Goal: Task Accomplishment & Management: Manage account settings

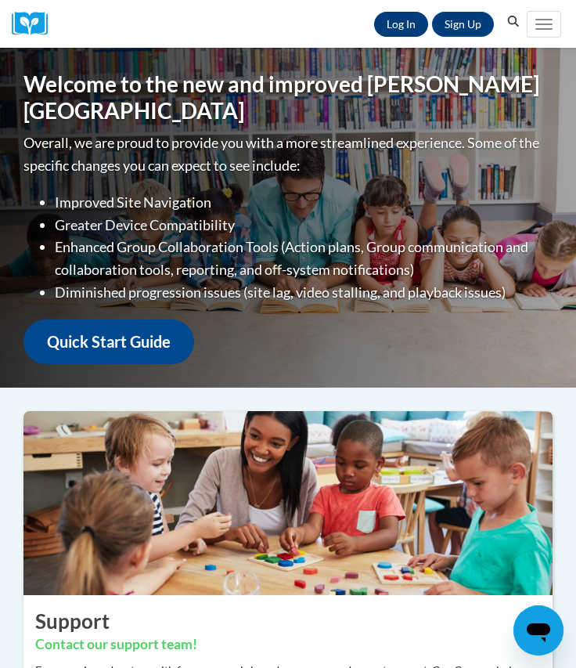
click at [410, 20] on link "Log In" at bounding box center [401, 24] width 54 height 25
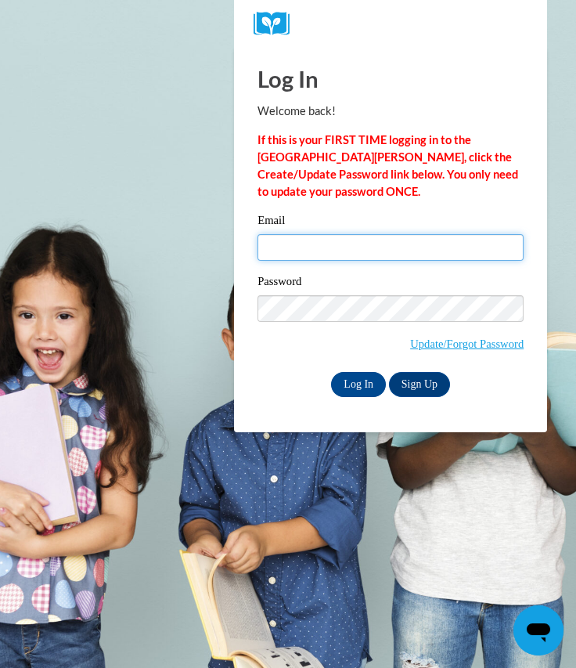
type input "lauren.mcbride11@yahoo.com"
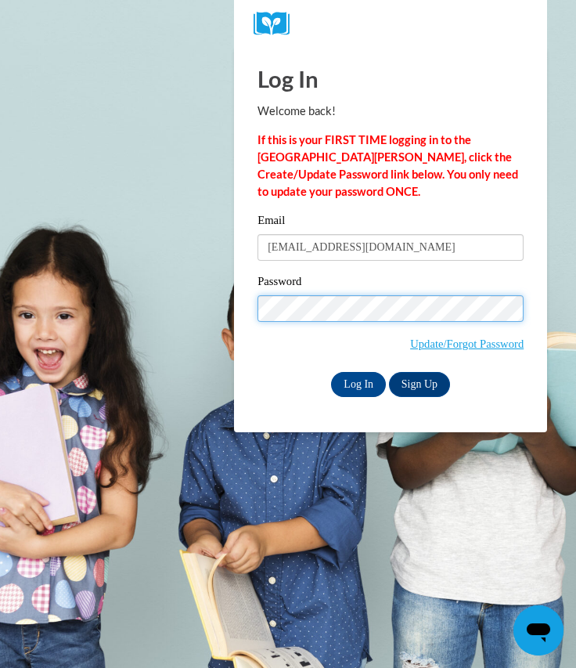
click at [357, 383] on input "Log In" at bounding box center [358, 384] width 55 height 25
click at [361, 386] on input "Log In" at bounding box center [358, 384] width 55 height 25
click at [300, 325] on div "Password Update/Forgot Password" at bounding box center [391, 321] width 266 height 99
click at [357, 383] on input "Log In" at bounding box center [358, 384] width 55 height 25
